Goal: Task Accomplishment & Management: Manage account settings

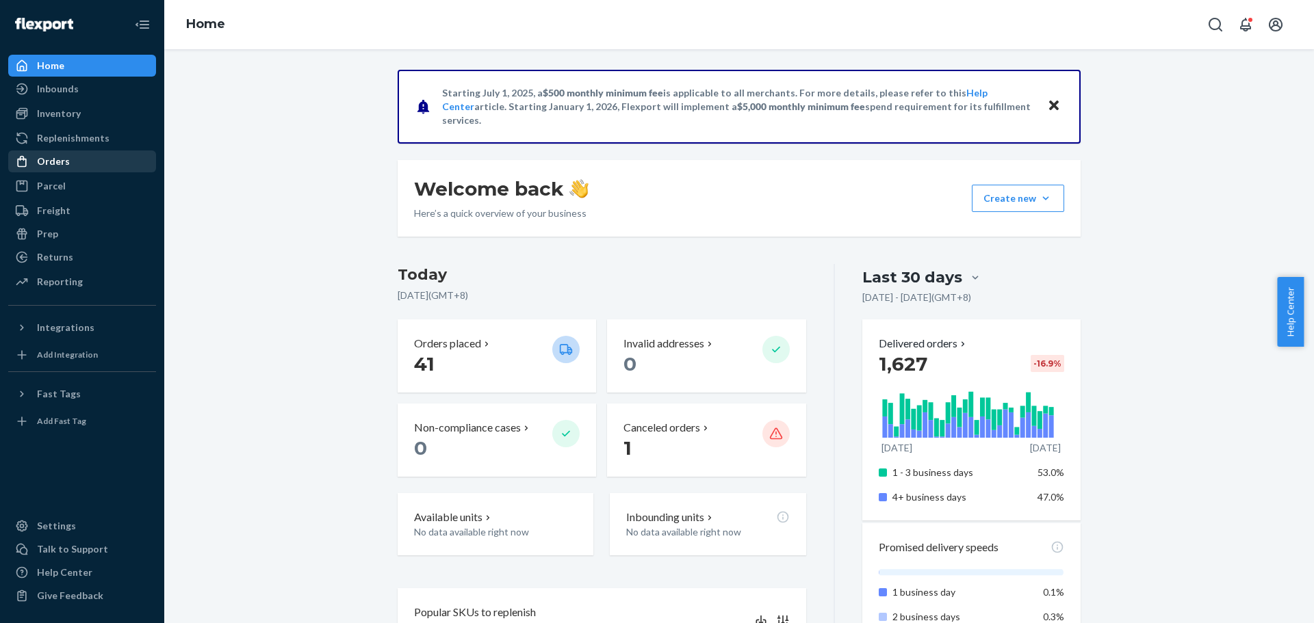
click at [101, 159] on div "Orders" at bounding box center [82, 161] width 145 height 19
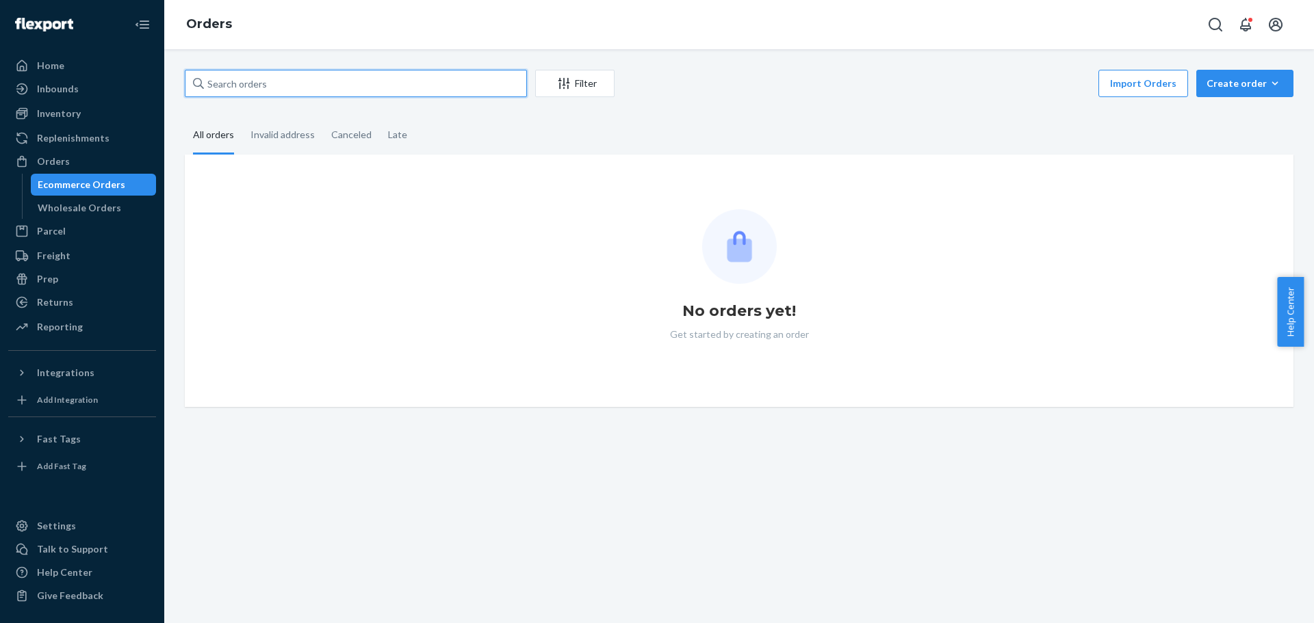
click at [300, 83] on input "text" at bounding box center [356, 83] width 342 height 27
paste input "933182"
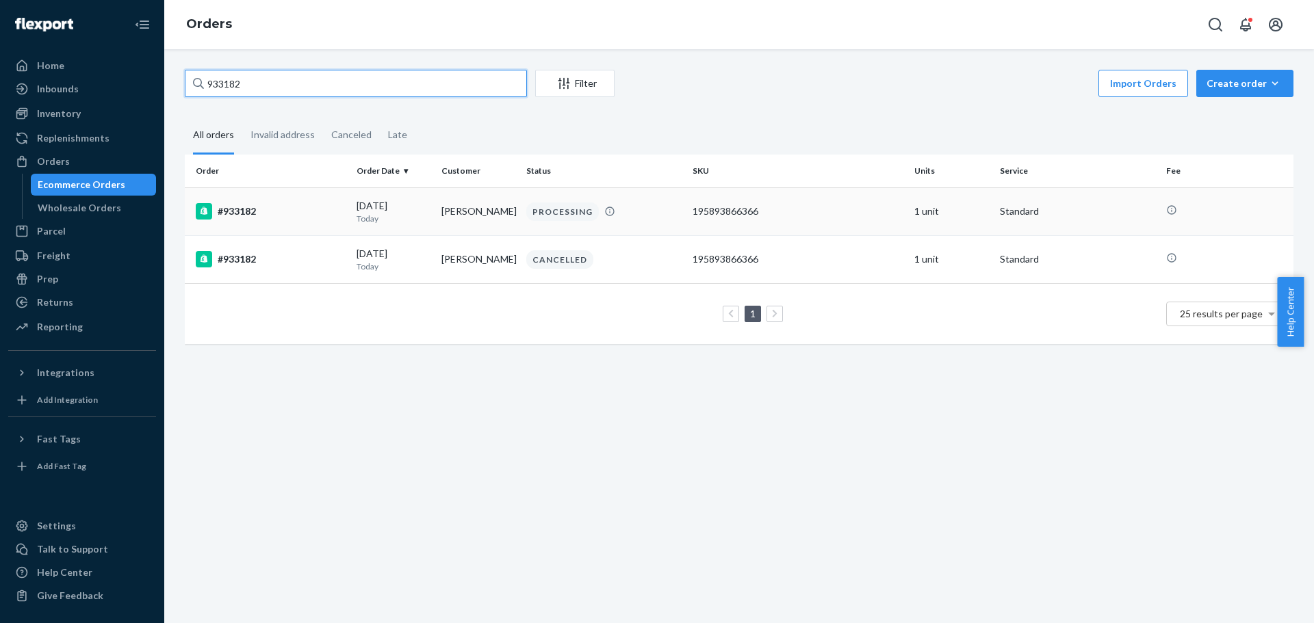
type input "933182"
click at [312, 200] on td "#933182" at bounding box center [268, 211] width 166 height 48
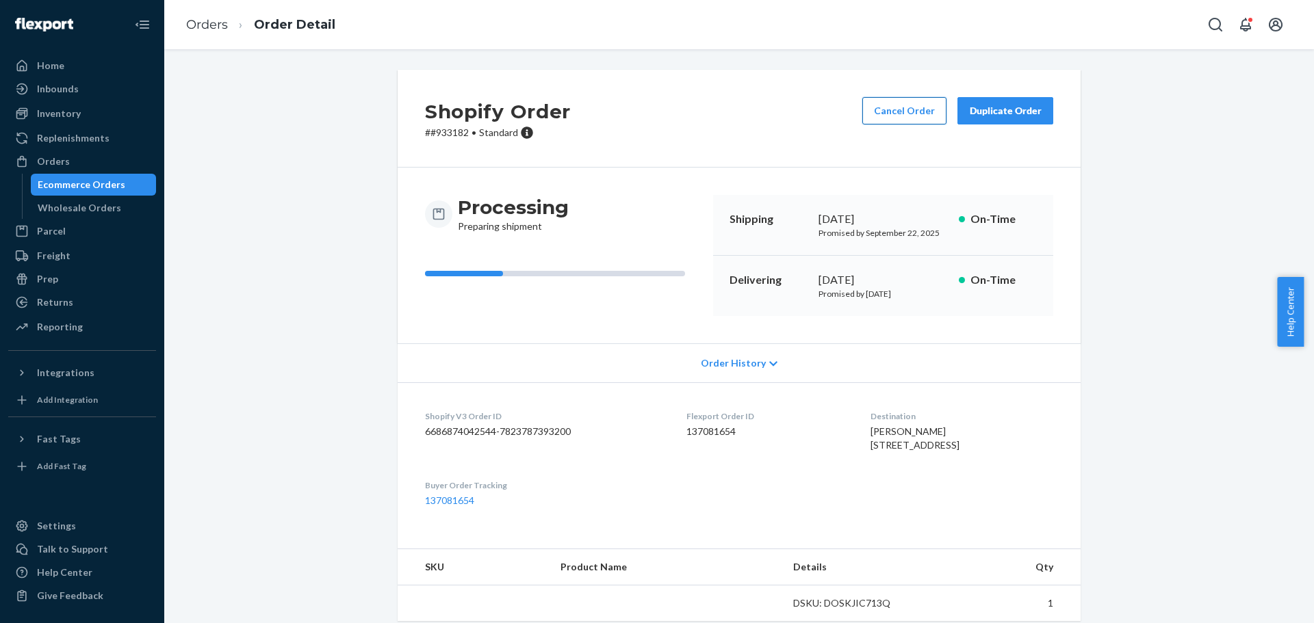
click at [918, 114] on button "Cancel Order" at bounding box center [904, 110] width 84 height 27
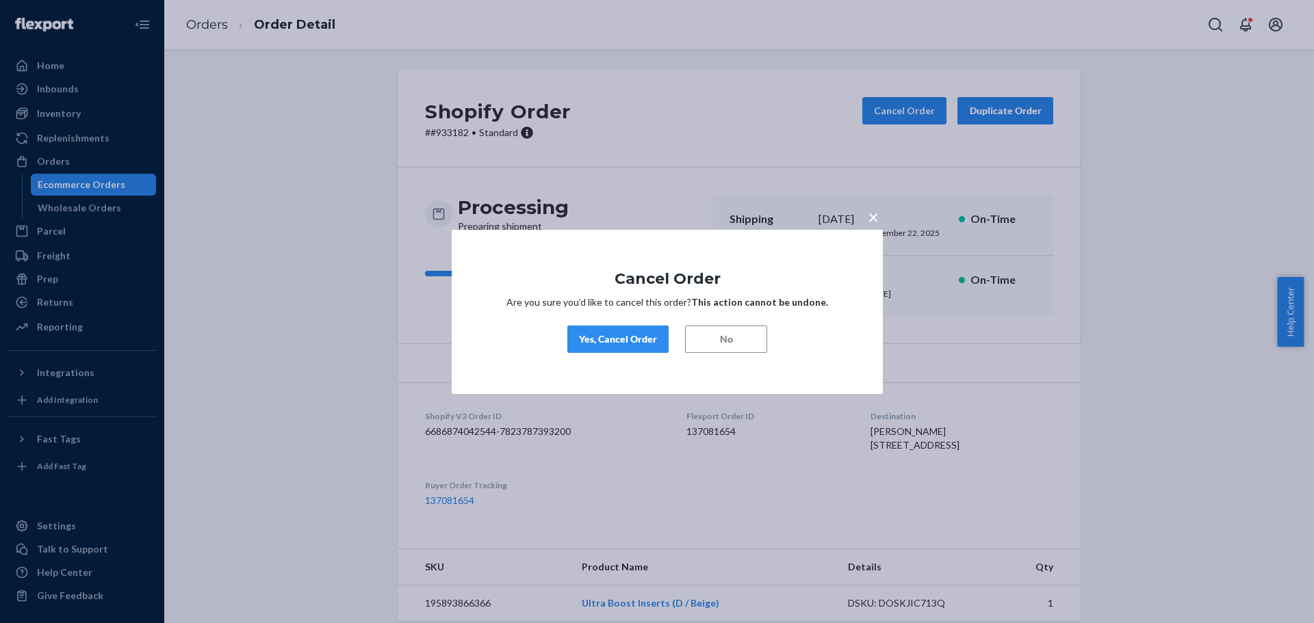
click at [870, 216] on span "×" at bounding box center [873, 216] width 11 height 23
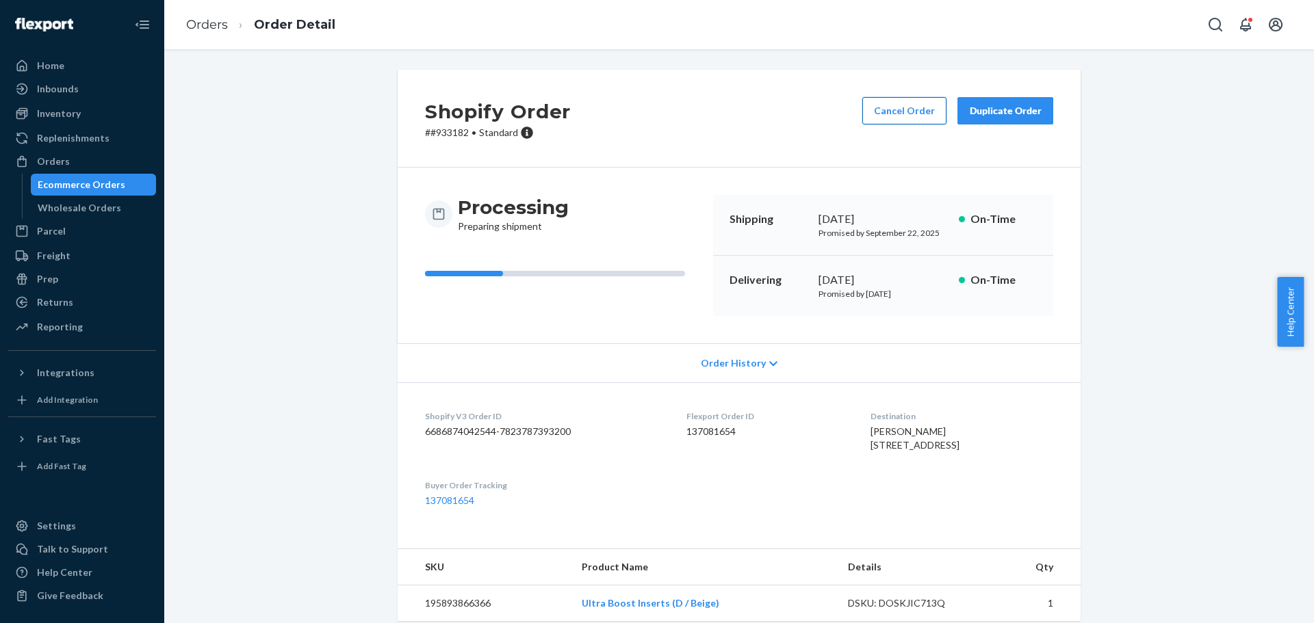
click at [894, 107] on button "Cancel Order" at bounding box center [904, 110] width 84 height 27
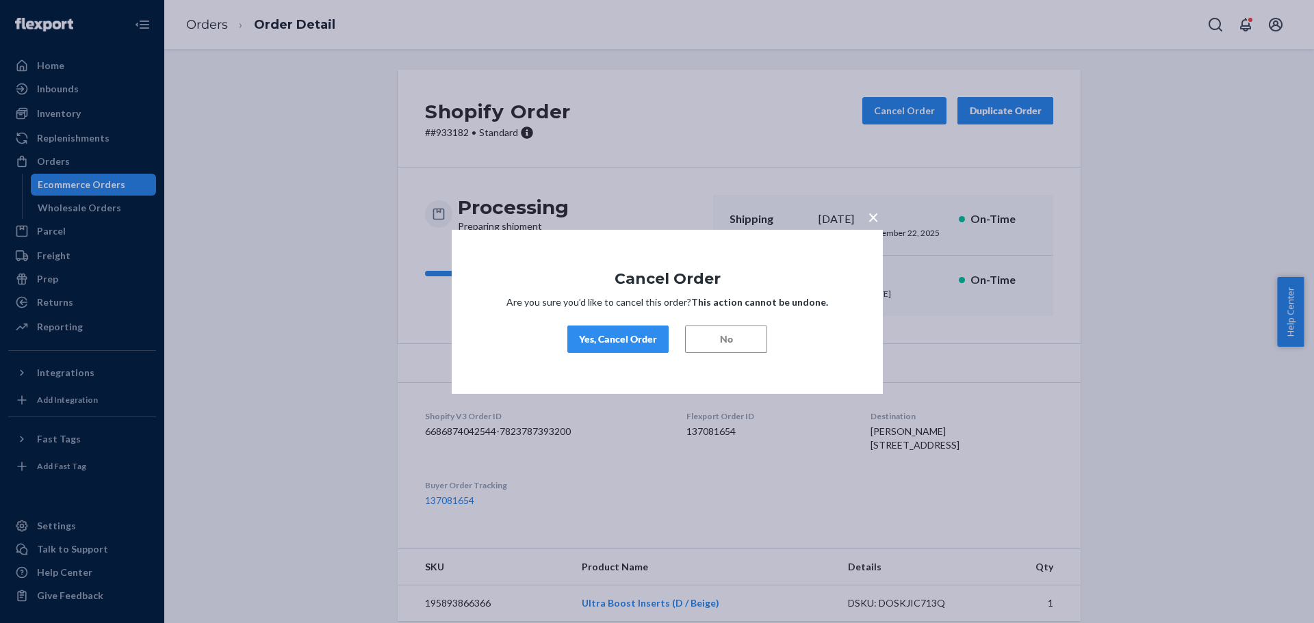
click at [608, 341] on div "Yes, Cancel Order" at bounding box center [618, 340] width 78 height 14
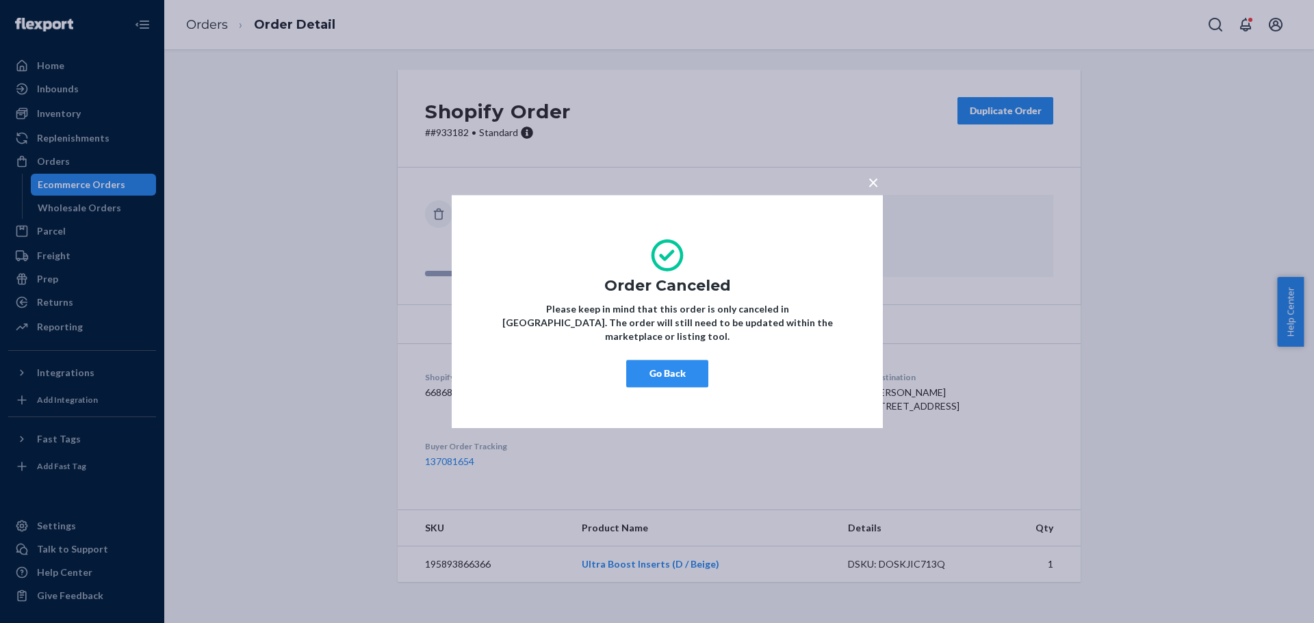
click at [697, 160] on div "× Order Canceled Please keep in mind that this order is only canceled in [GEOGR…" at bounding box center [657, 311] width 1314 height 623
